Goal: Information Seeking & Learning: Find specific fact

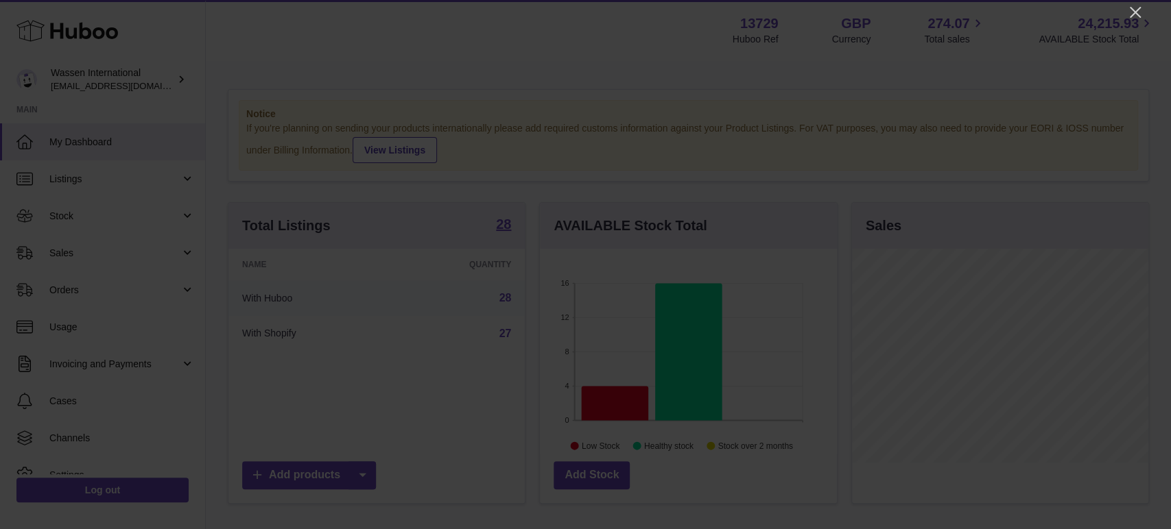
scroll to position [214, 296]
click at [1135, 11] on icon "Close" at bounding box center [1135, 12] width 11 height 11
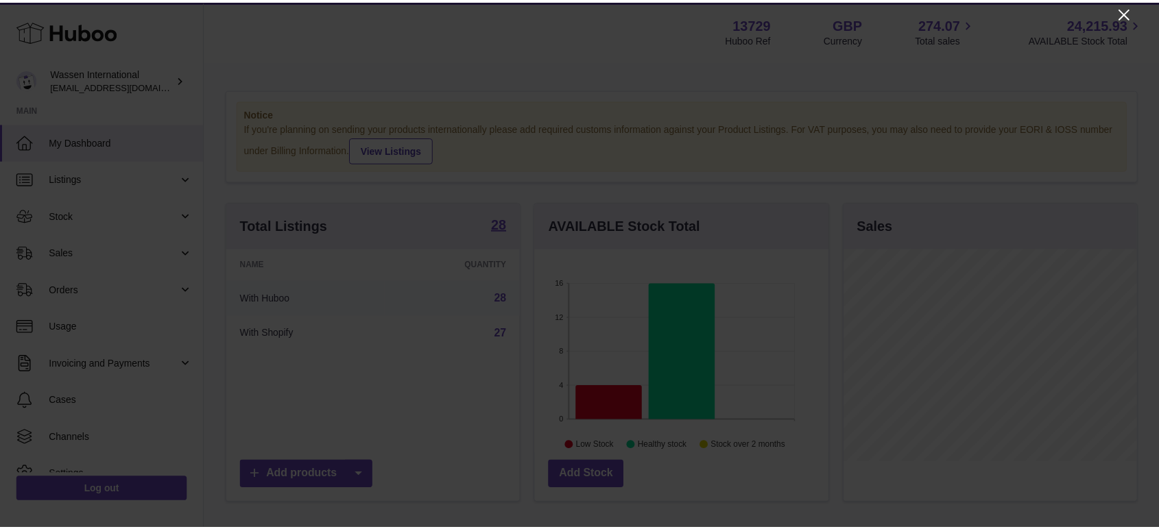
scroll to position [685608, 685529]
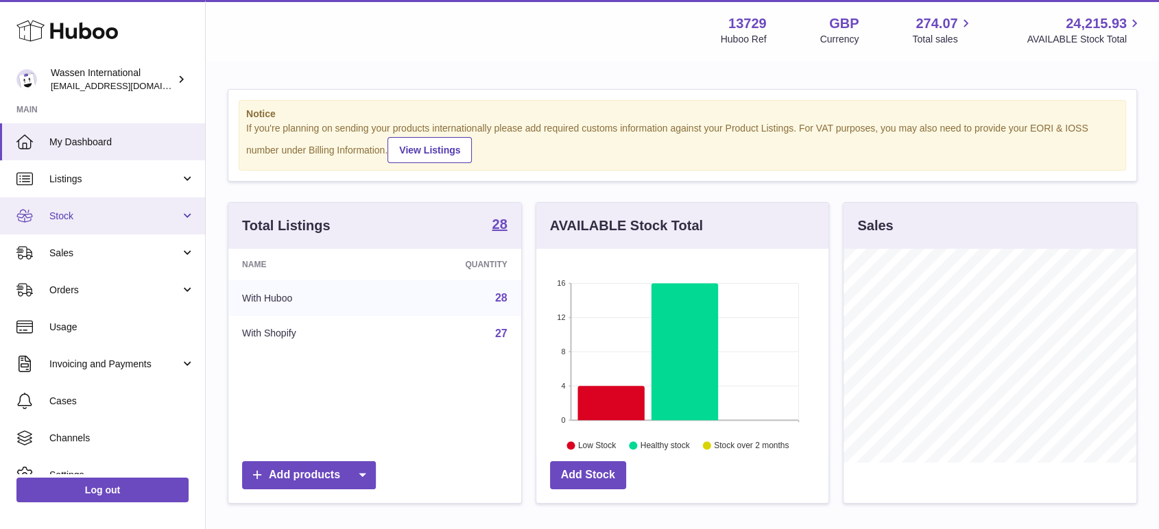
click at [63, 215] on span "Stock" at bounding box center [114, 216] width 131 height 13
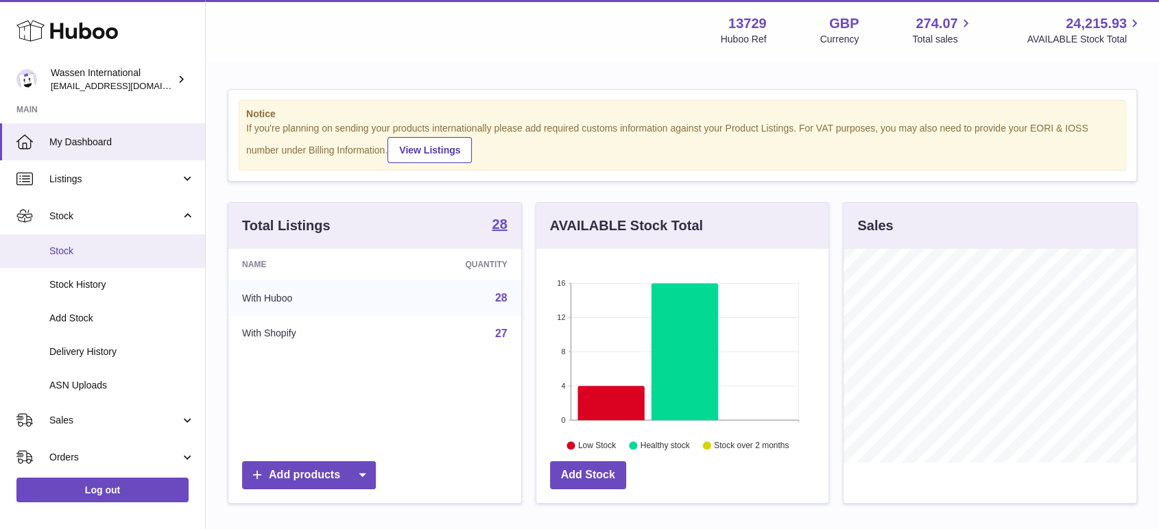
click at [67, 248] on span "Stock" at bounding box center [121, 251] width 145 height 13
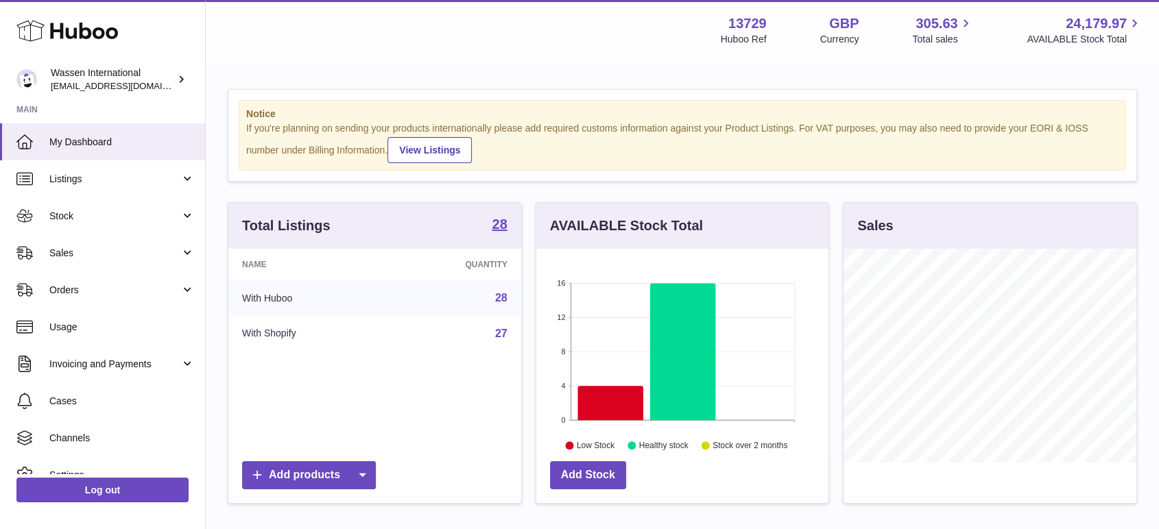
scroll to position [214, 292]
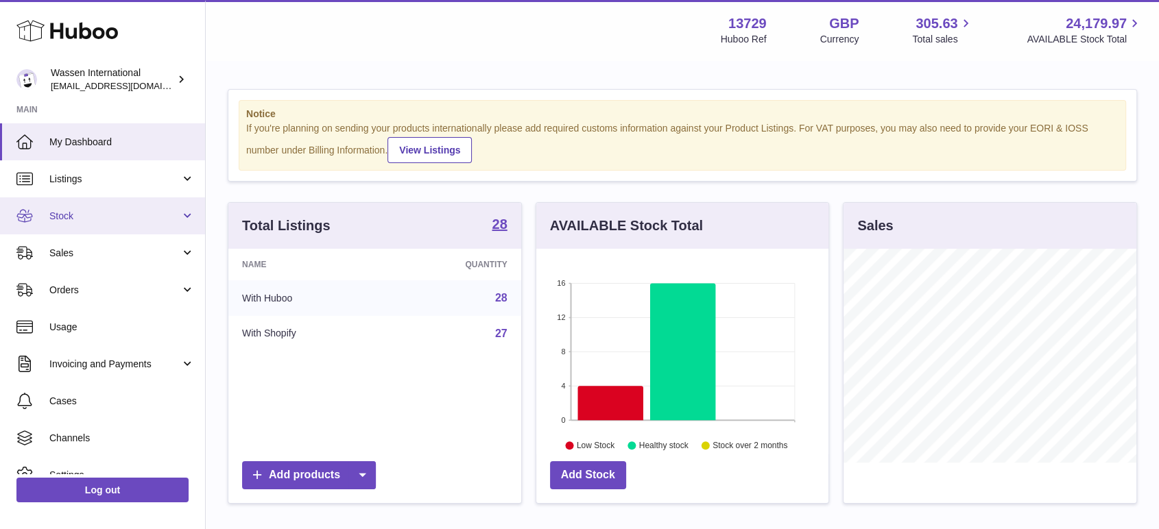
click at [77, 223] on link "Stock" at bounding box center [102, 216] width 205 height 37
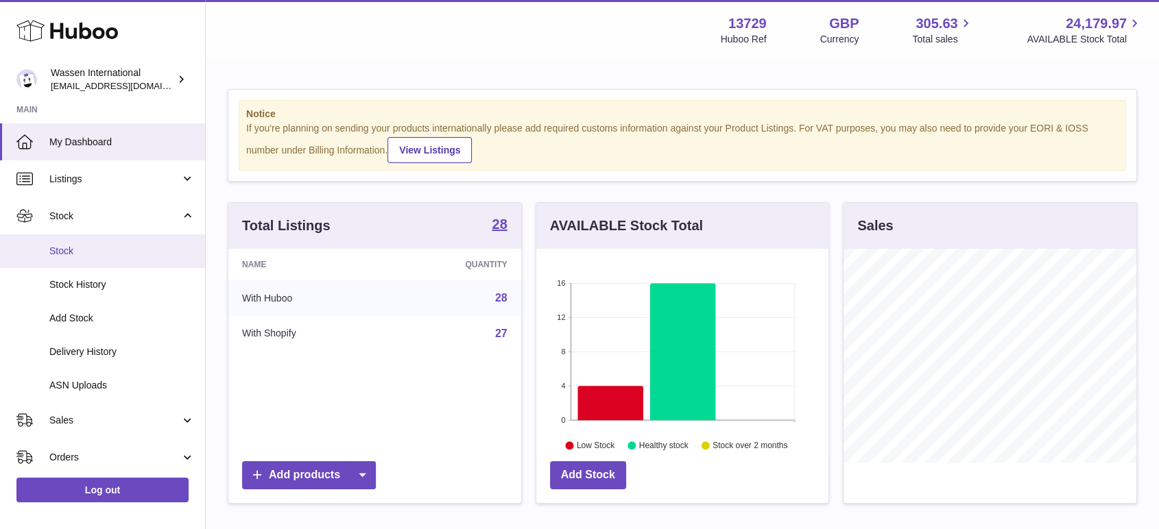
click at [71, 250] on span "Stock" at bounding box center [121, 251] width 145 height 13
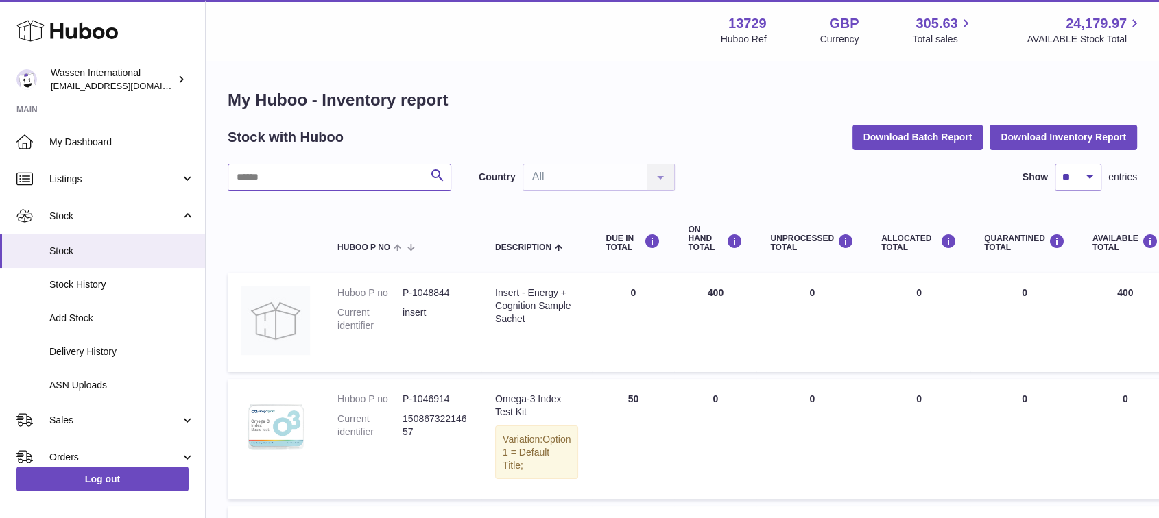
click at [342, 173] on input "text" at bounding box center [340, 177] width 224 height 27
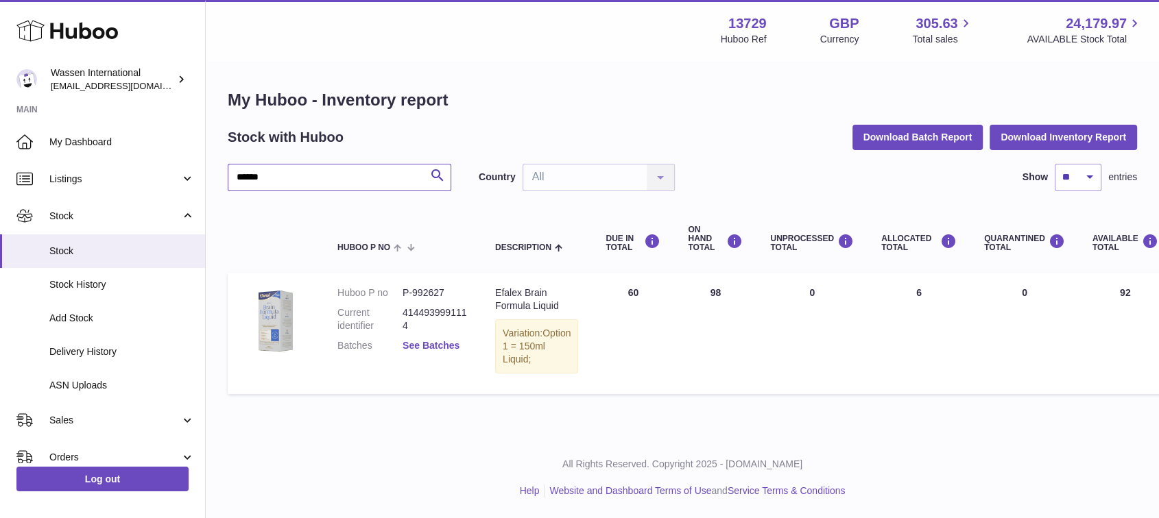
type input "******"
click at [441, 344] on link "See Batches" at bounding box center [431, 345] width 57 height 11
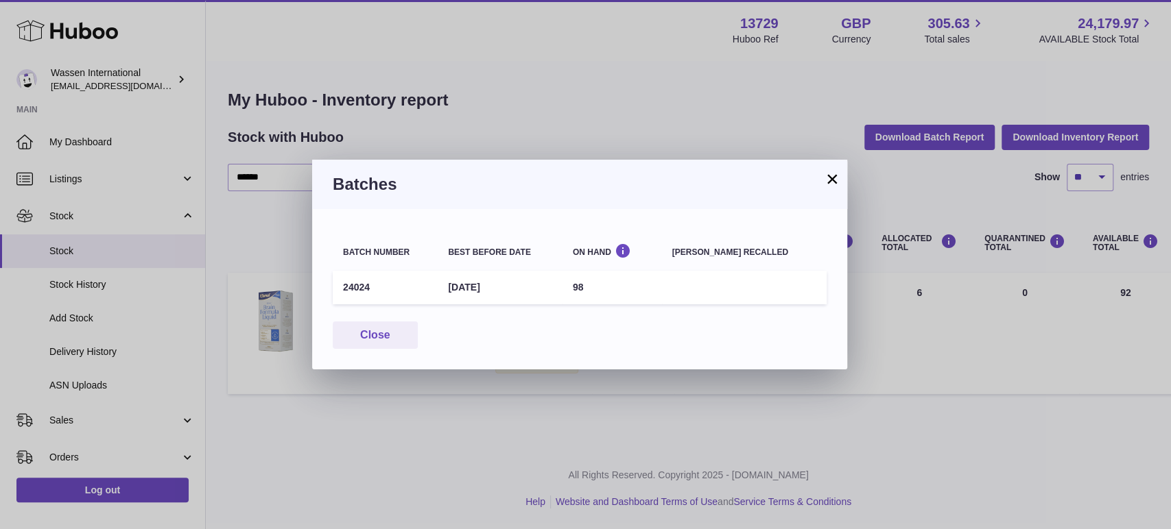
drag, startPoint x: 523, startPoint y: 286, endPoint x: 455, endPoint y: 287, distance: 68.6
click at [455, 287] on td "31st Jan 2028" at bounding box center [500, 288] width 124 height 34
copy td "31st Jan 2028"
